Goal: Subscribe to service/newsletter

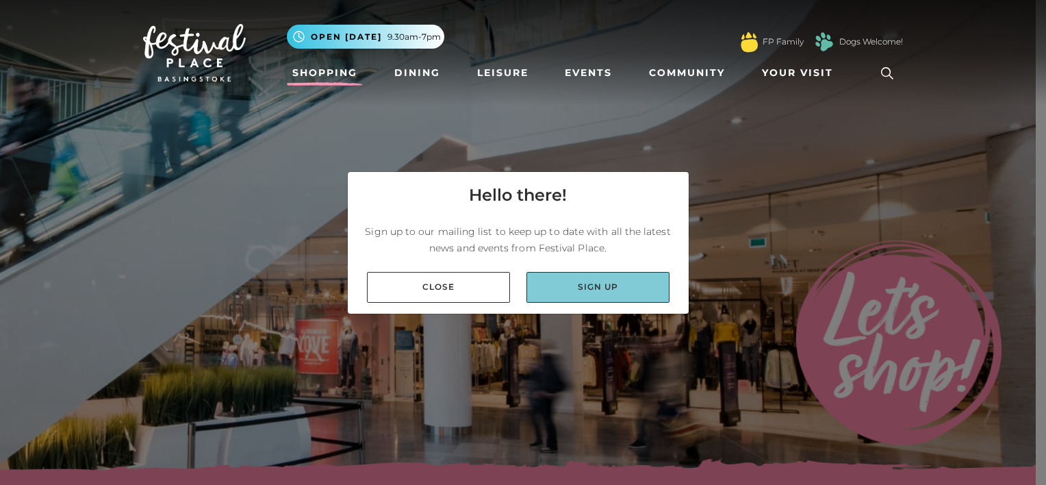
click at [591, 294] on link "Sign up" at bounding box center [597, 287] width 143 height 31
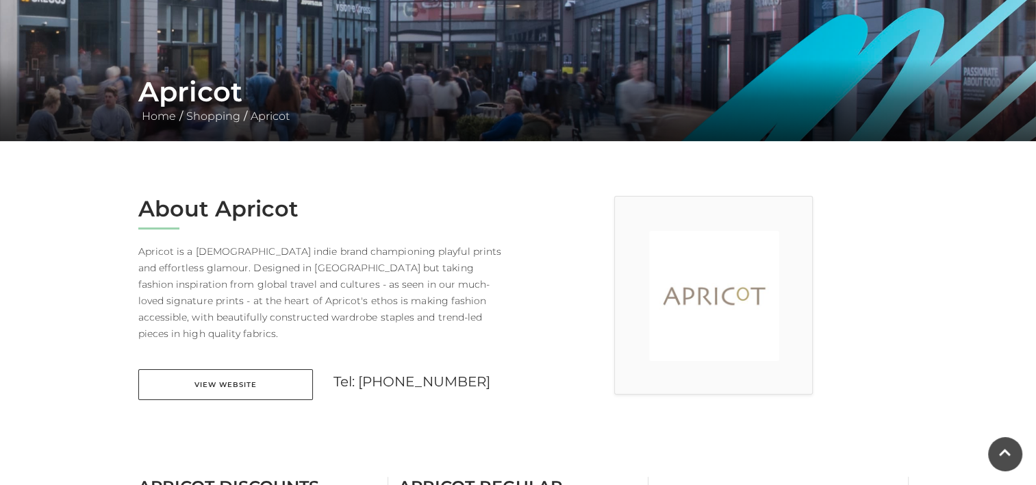
scroll to position [281, 0]
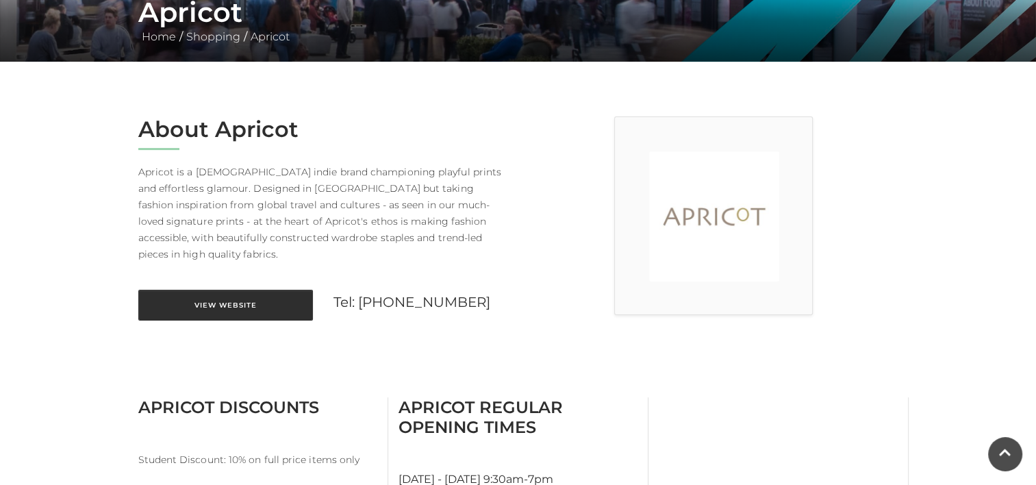
click at [249, 296] on link "View Website" at bounding box center [225, 305] width 175 height 31
